Goal: Find specific page/section: Find specific page/section

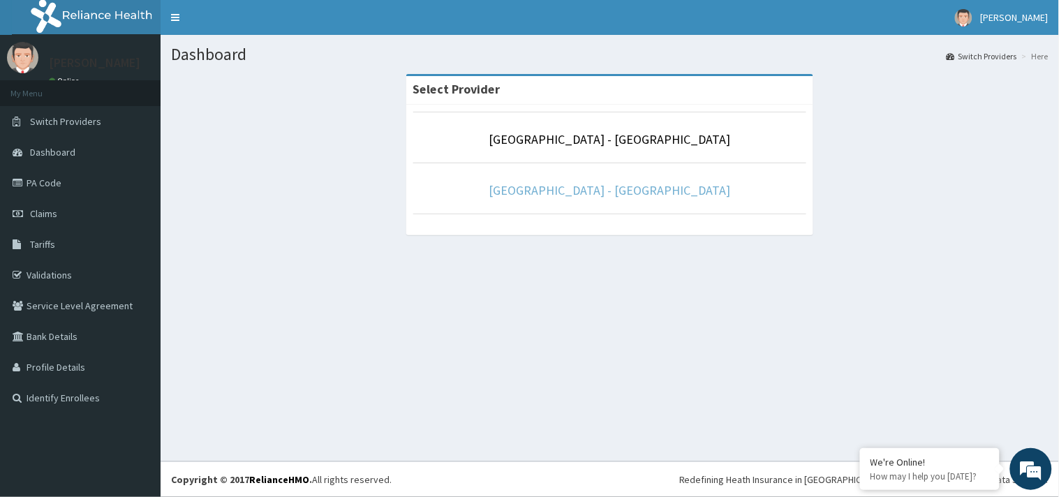
click at [635, 188] on link "[GEOGRAPHIC_DATA] - [GEOGRAPHIC_DATA]" at bounding box center [609, 190] width 241 height 16
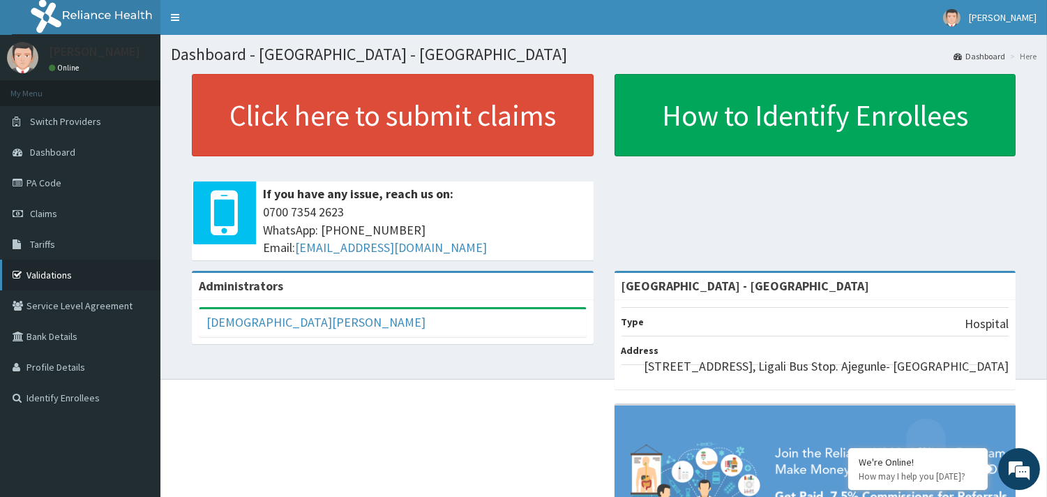
click at [47, 266] on link "Validations" at bounding box center [80, 275] width 160 height 31
